Goal: Use online tool/utility: Utilize a website feature to perform a specific function

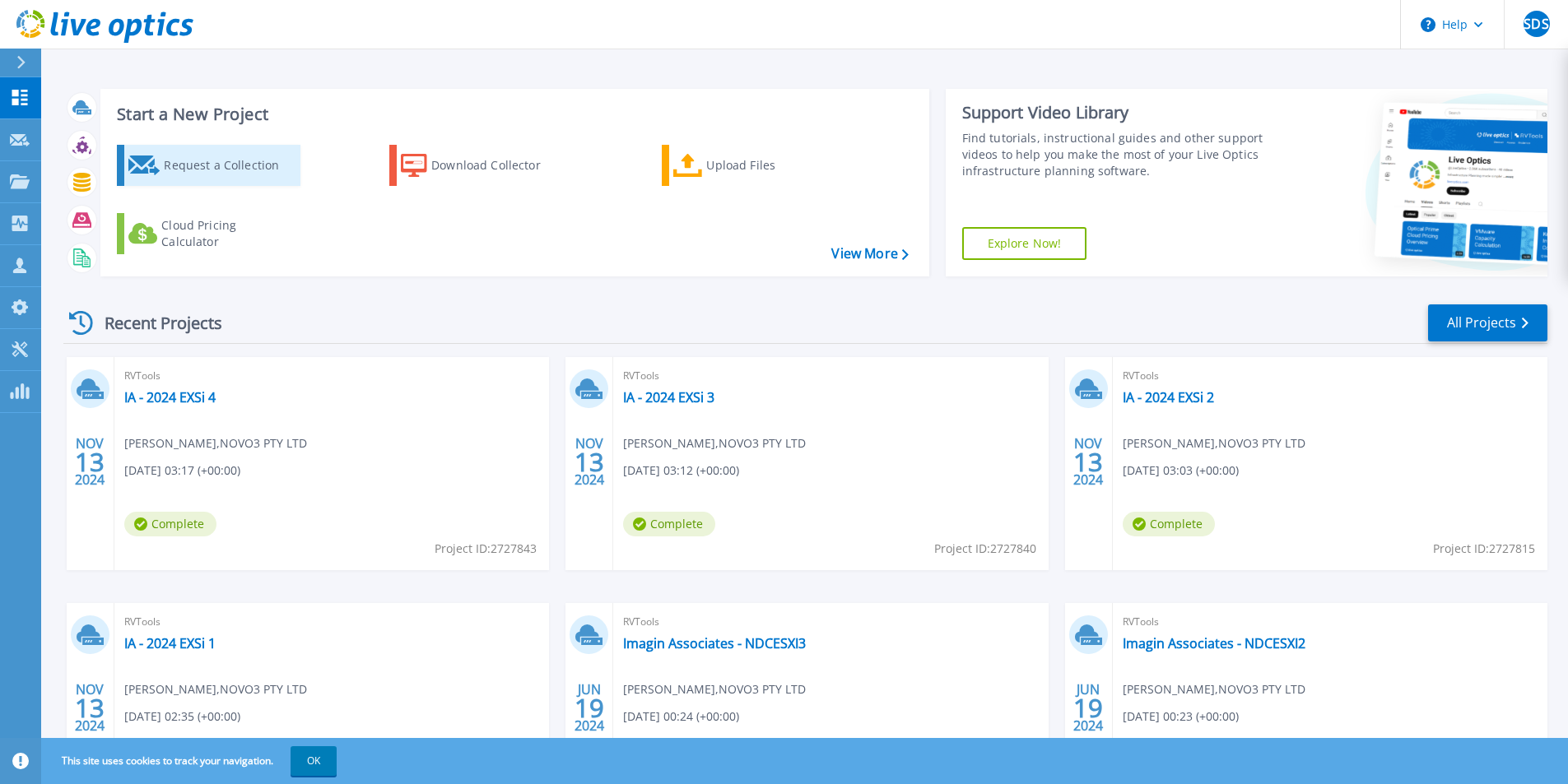
click at [230, 160] on div "Request a Collection" at bounding box center [230, 165] width 132 height 33
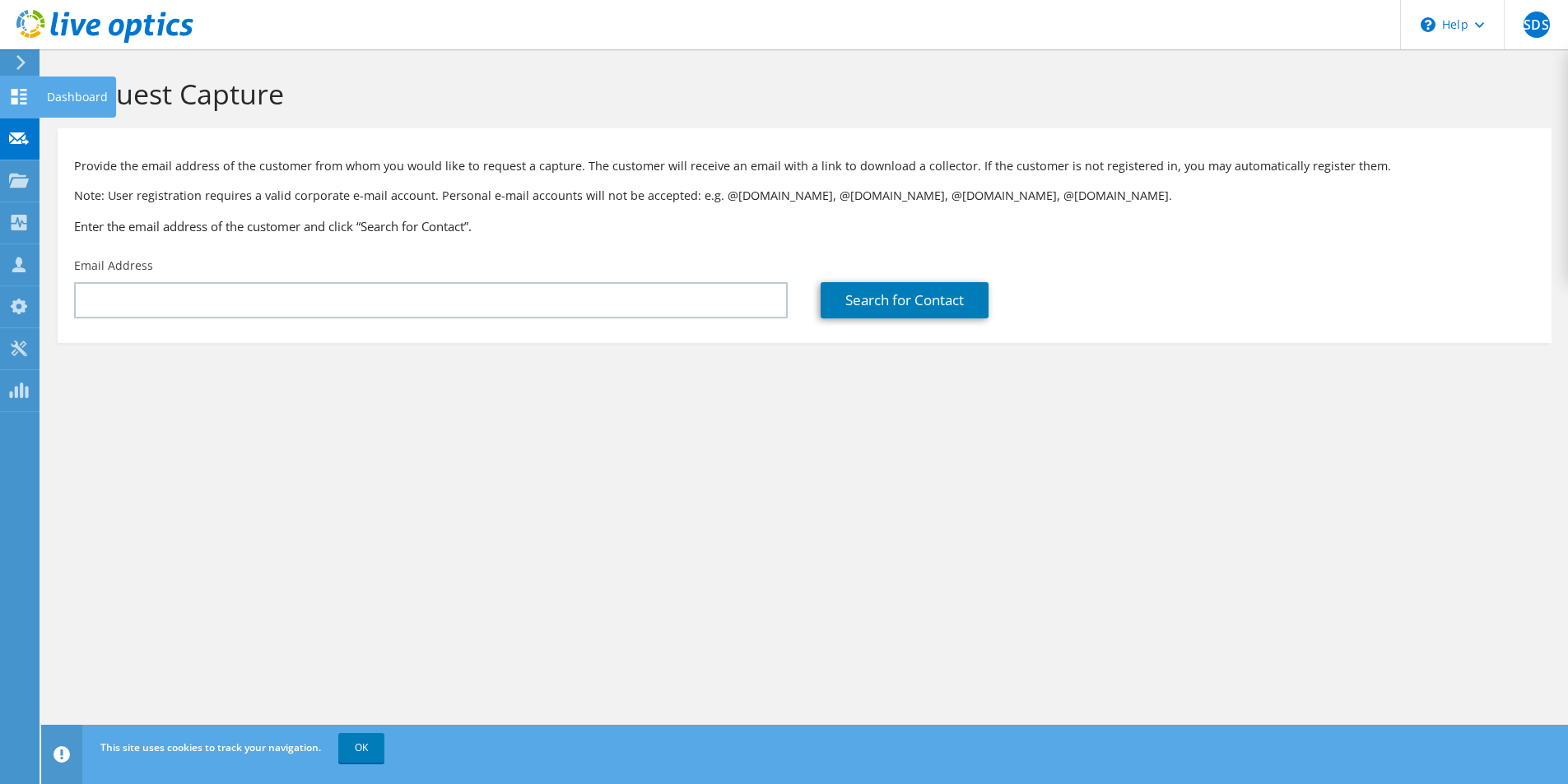
click at [21, 90] on use at bounding box center [19, 96] width 15 height 15
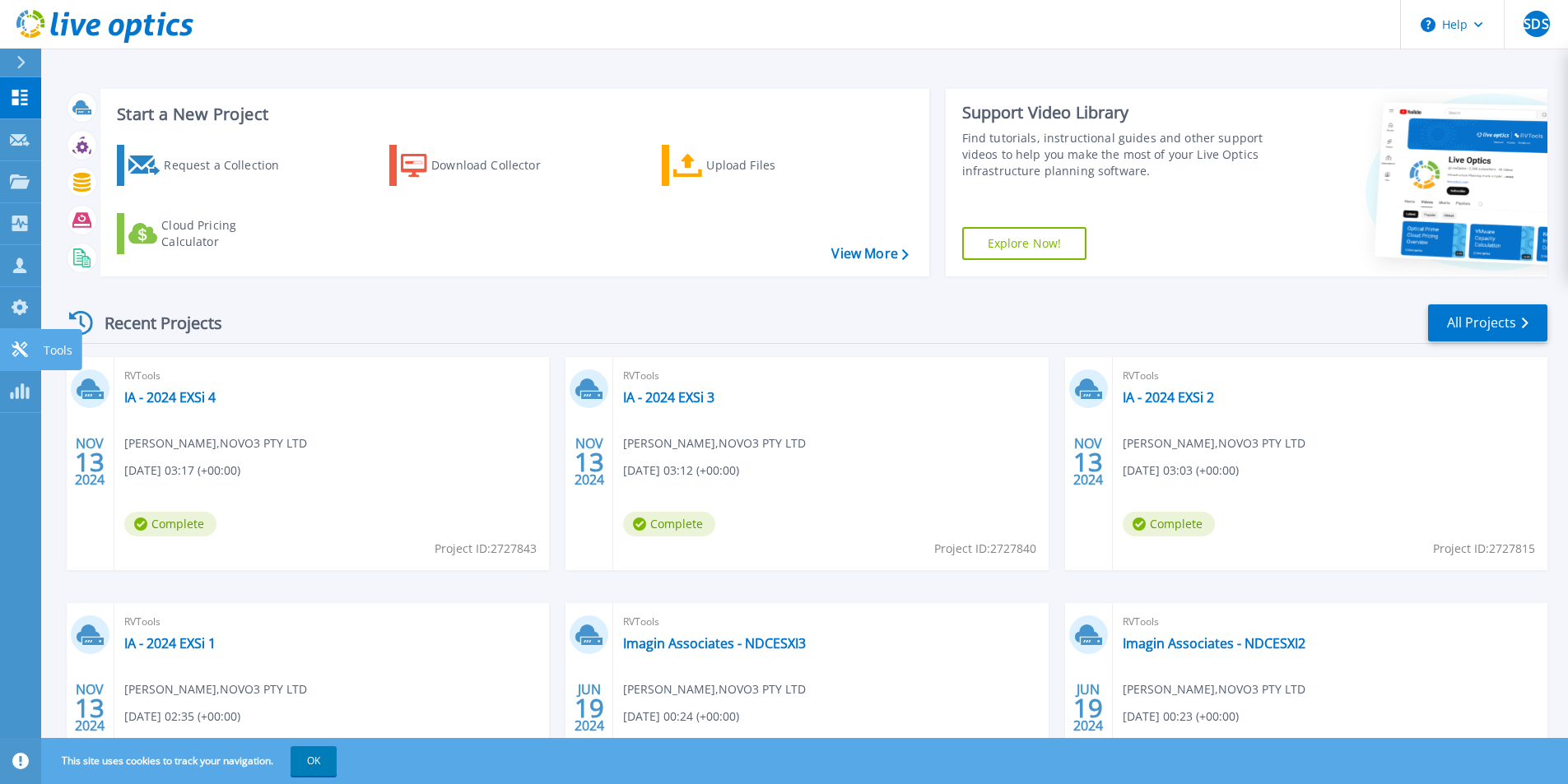
click at [15, 348] on icon at bounding box center [19, 349] width 15 height 15
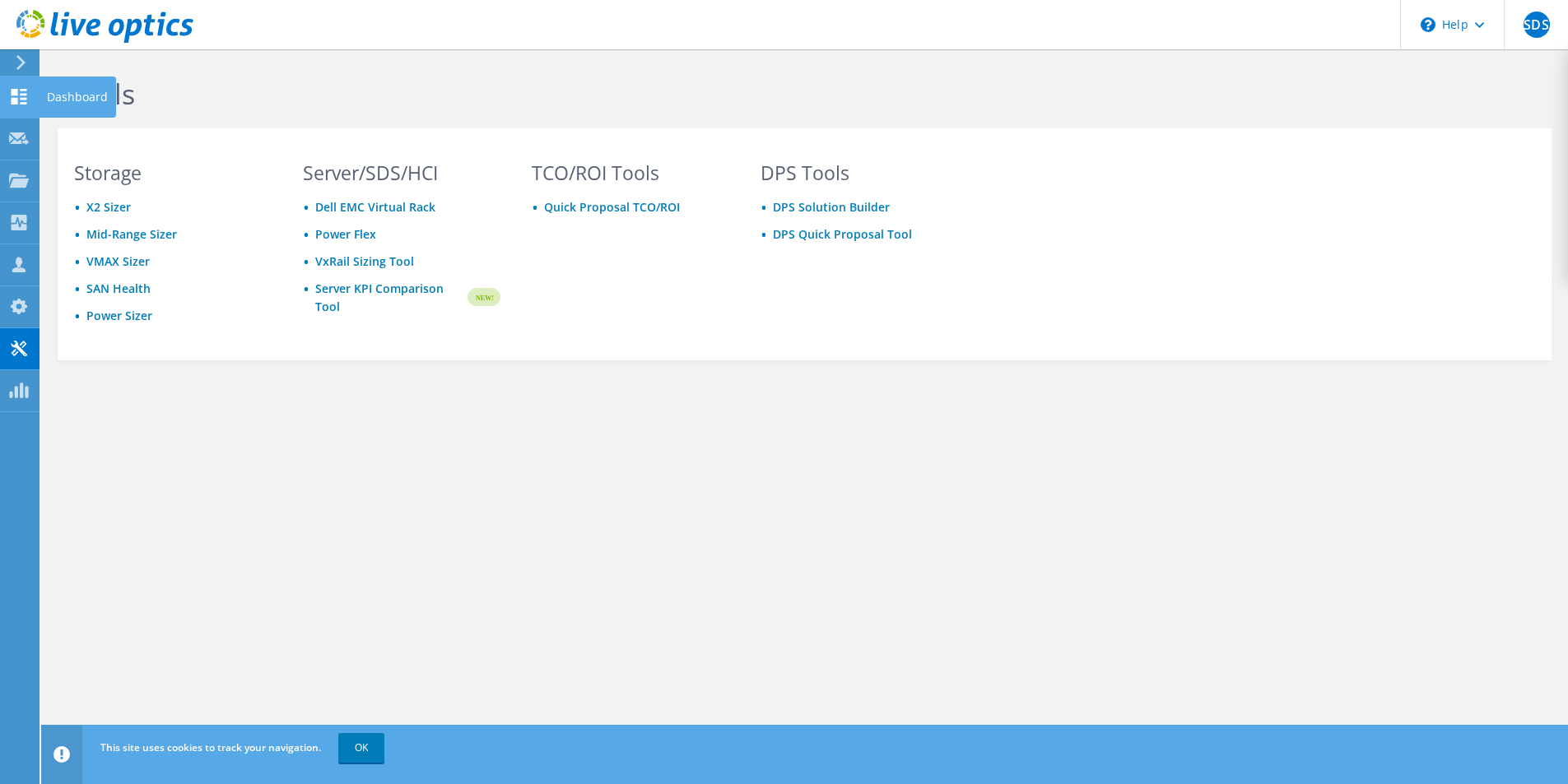
click at [20, 99] on icon at bounding box center [19, 96] width 20 height 15
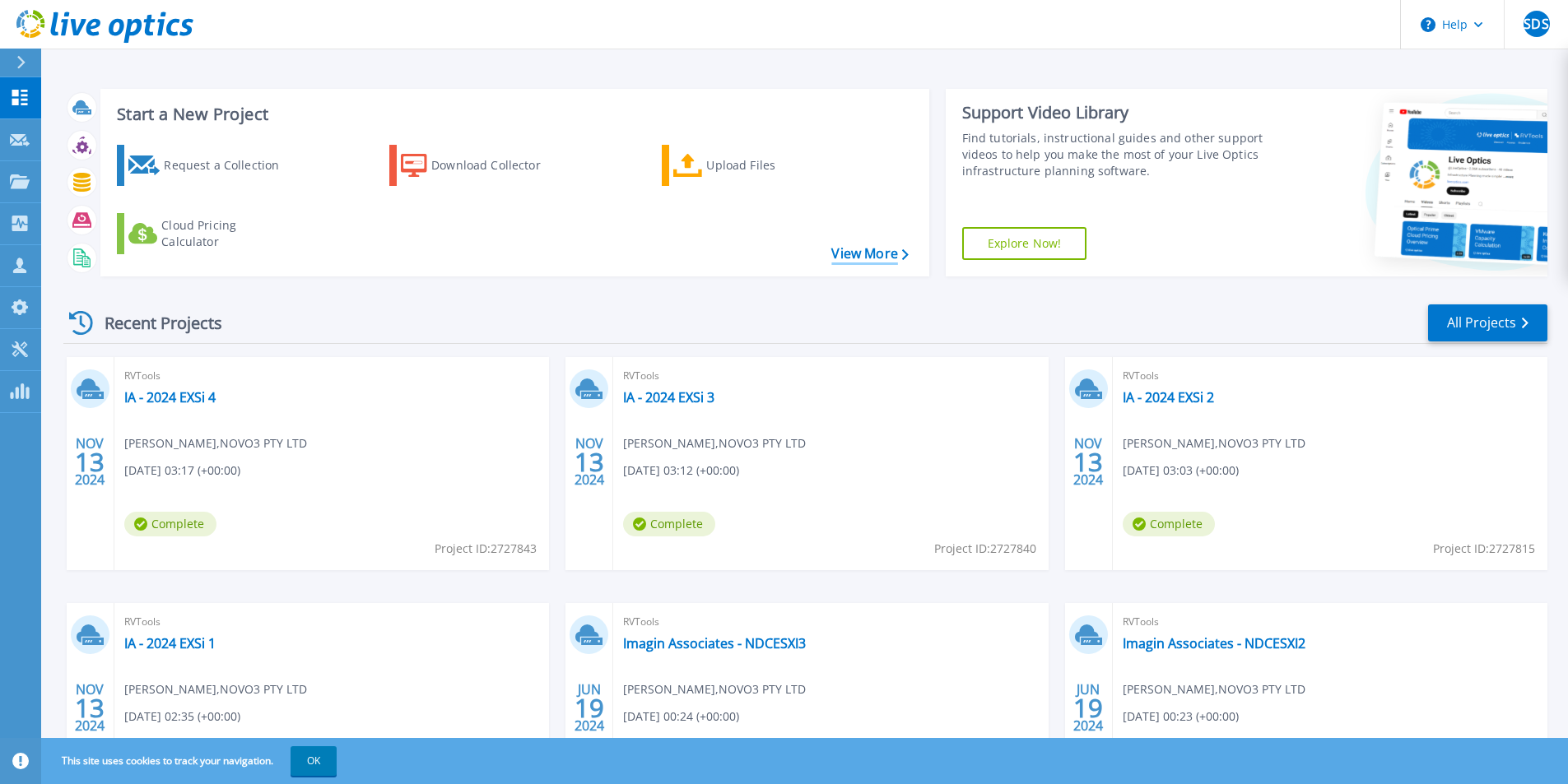
click at [883, 256] on link "View More" at bounding box center [869, 253] width 77 height 15
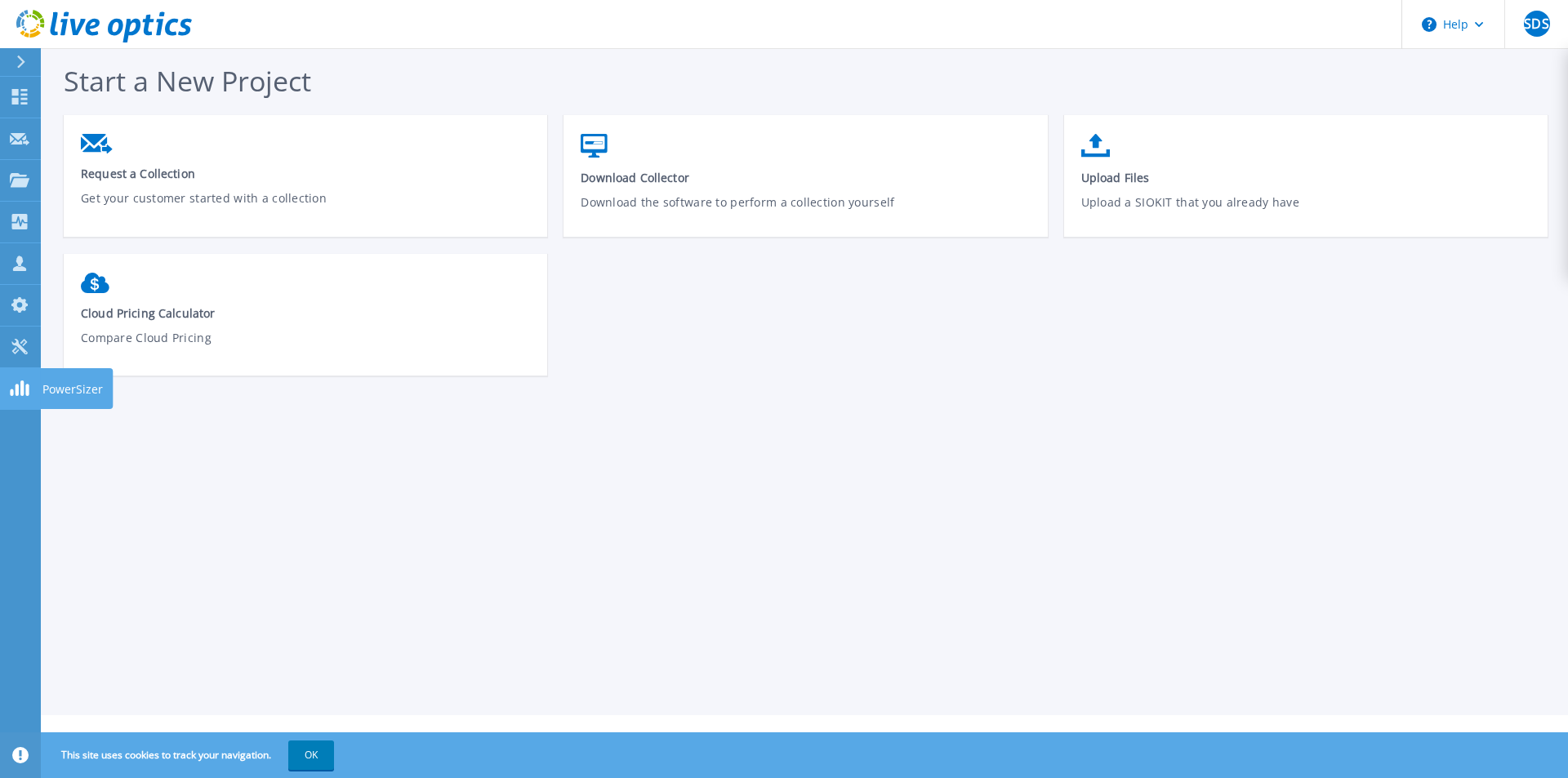
click at [7, 380] on link "PowerSizer PowerSizer" at bounding box center [21, 389] width 41 height 42
click at [14, 351] on icon at bounding box center [20, 346] width 20 height 15
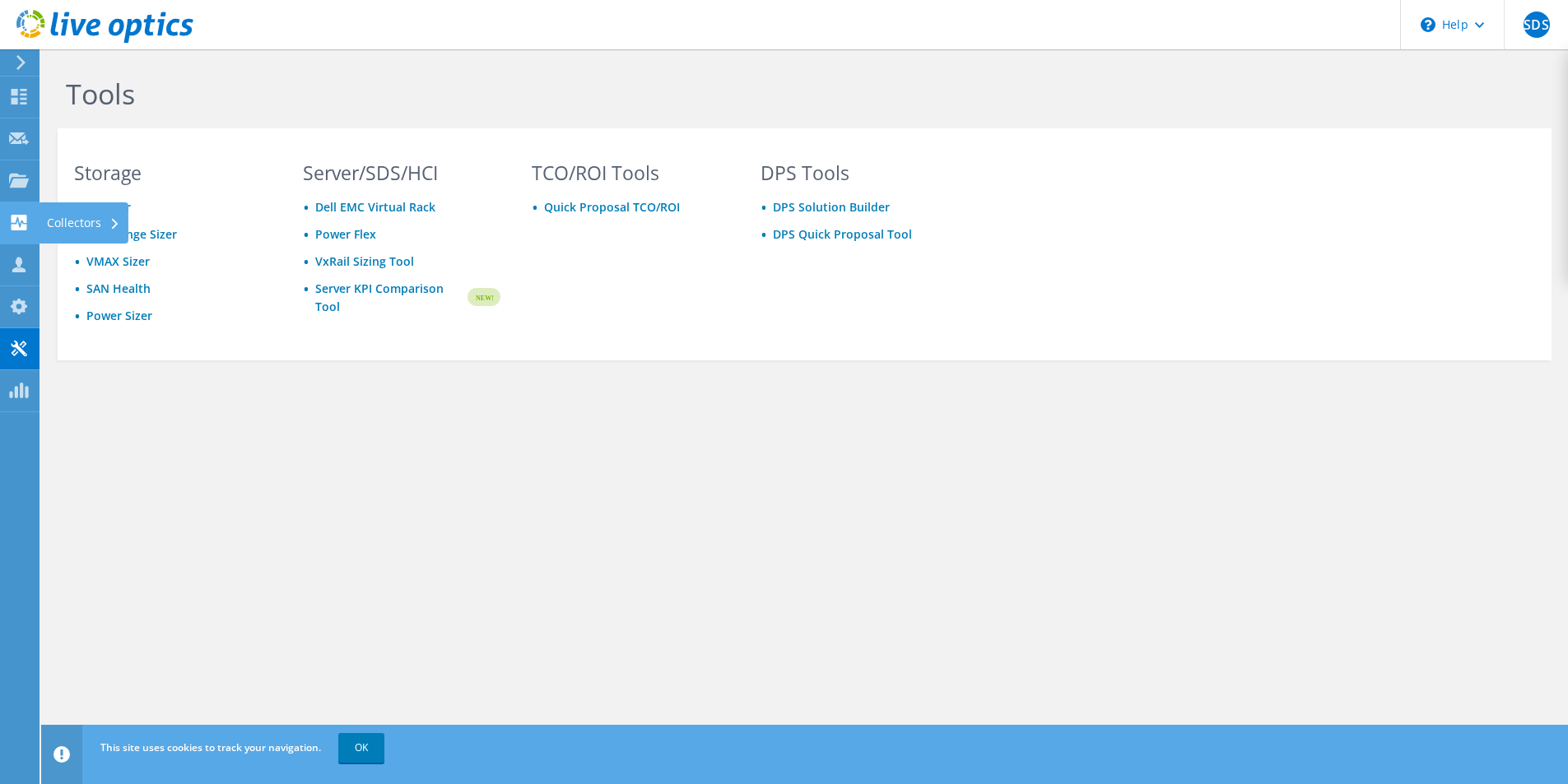
click at [19, 232] on div at bounding box center [19, 224] width 20 height 18
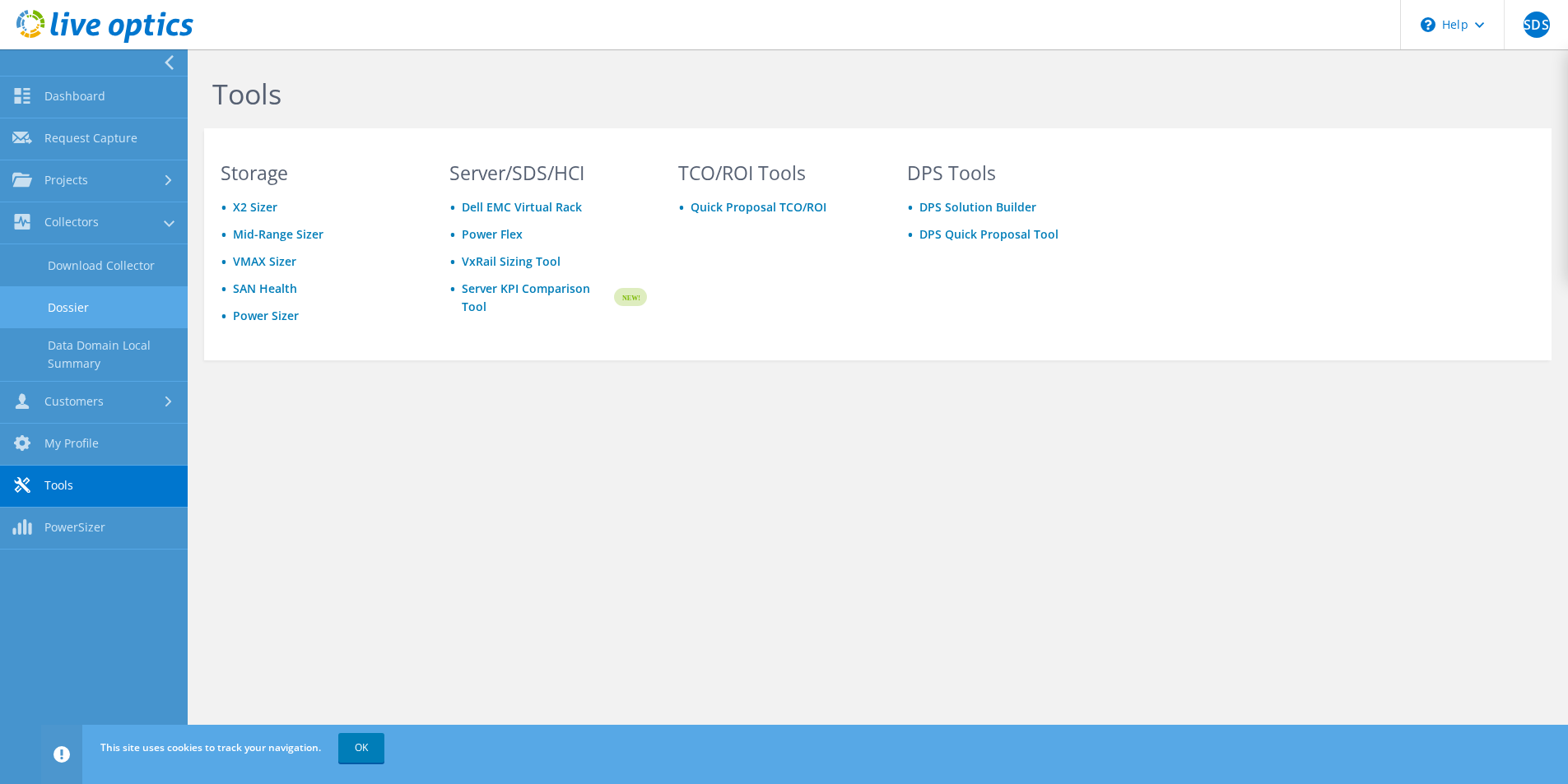
click at [69, 298] on link "Dossier" at bounding box center [94, 307] width 188 height 42
